Goal: Navigation & Orientation: Find specific page/section

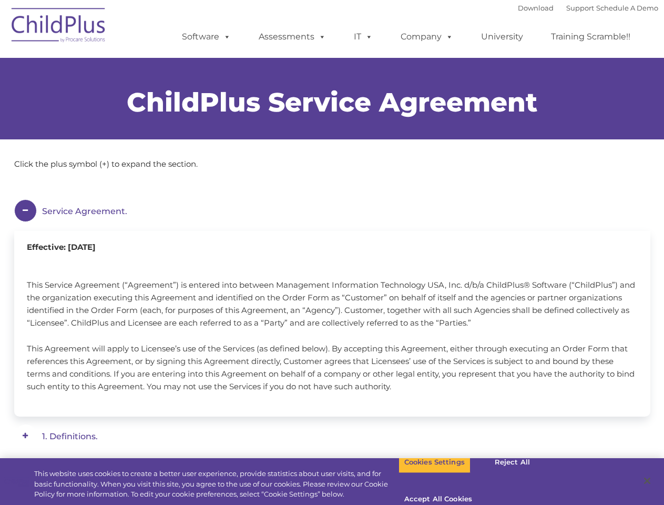
click at [332, 252] on div "Effective: [DATE] This Service Agreement (“Agreement”) is entered into between …" at bounding box center [332, 324] width 636 height 186
click at [225, 36] on span at bounding box center [225, 37] width 12 height 10
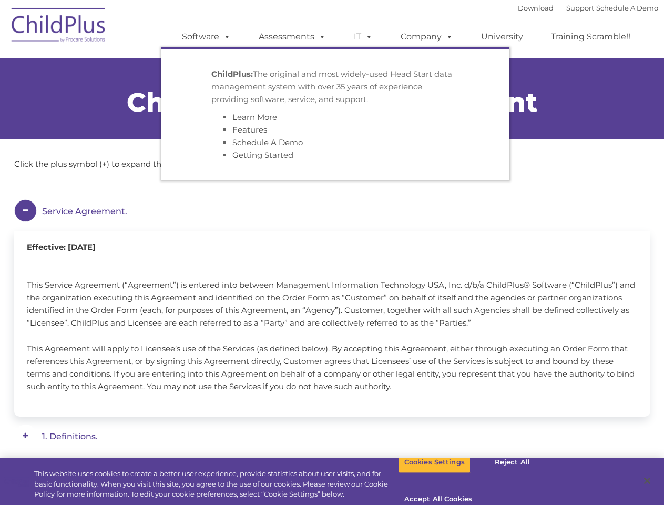
click at [320, 36] on span at bounding box center [320, 37] width 12 height 10
click at [363, 37] on span at bounding box center [367, 37] width 12 height 10
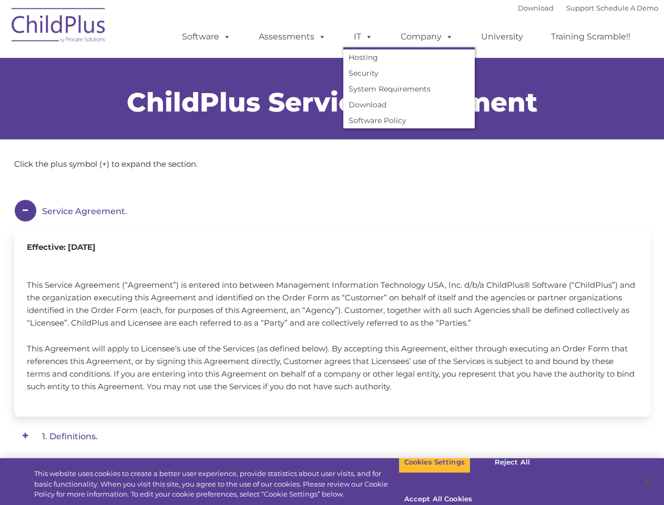
click at [367, 36] on span at bounding box center [367, 37] width 12 height 10
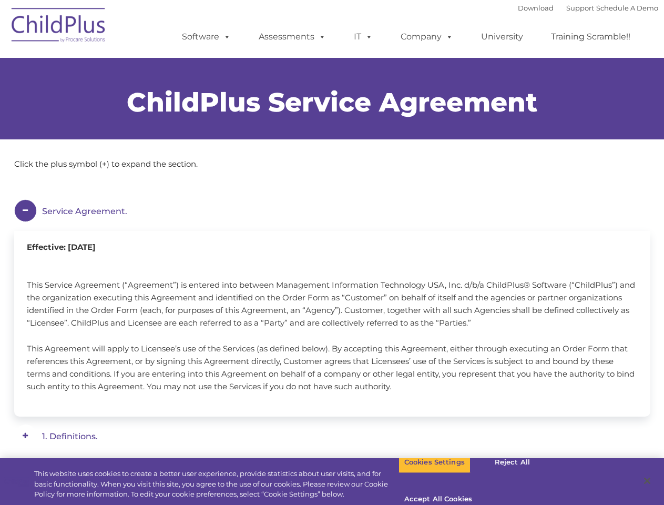
click at [426, 37] on link "Company" at bounding box center [427, 36] width 74 height 21
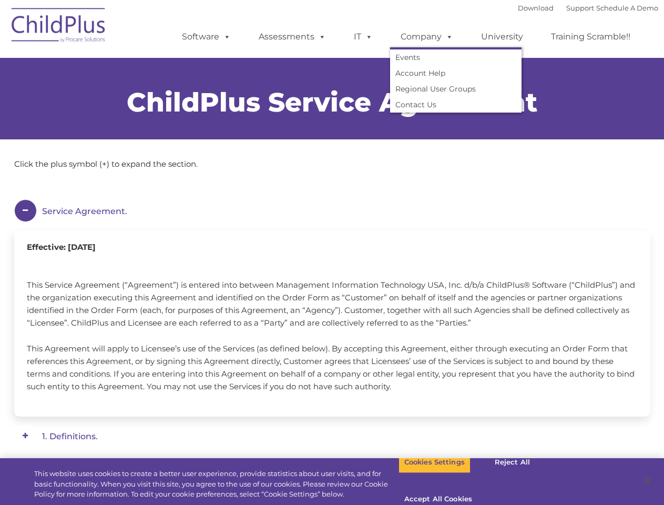
click at [447, 36] on span at bounding box center [448, 37] width 12 height 10
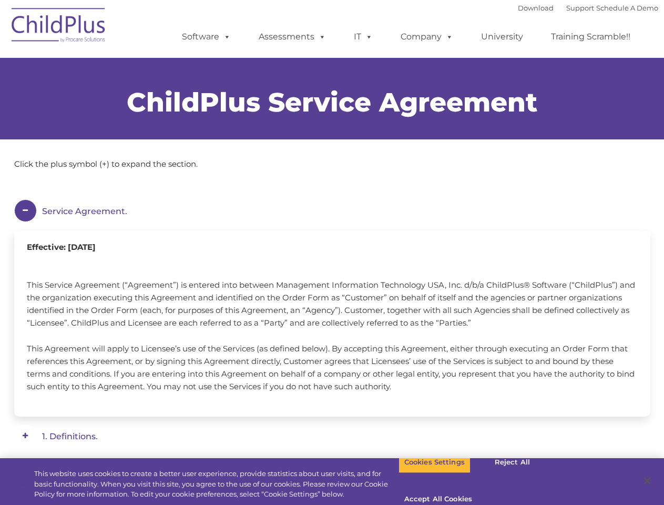
click at [332, 211] on em "Service Agreement." at bounding box center [338, 211] width 592 height 24
click at [332, 223] on em "3. Ownership." at bounding box center [338, 211] width 592 height 24
